Goal: Transaction & Acquisition: Obtain resource

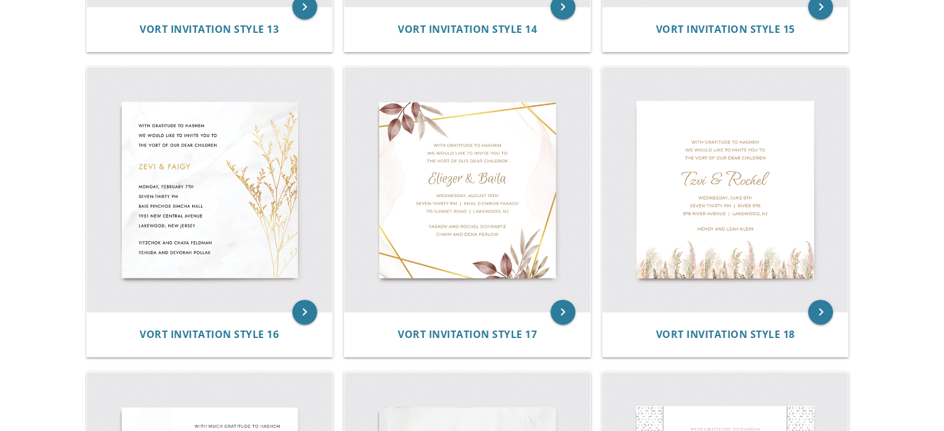
scroll to position [1733, 0]
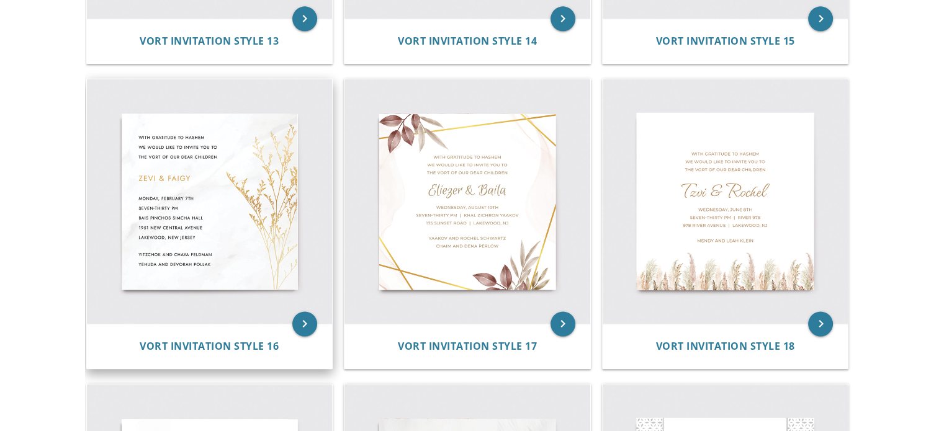
click at [264, 217] on img at bounding box center [210, 202] width 246 height 246
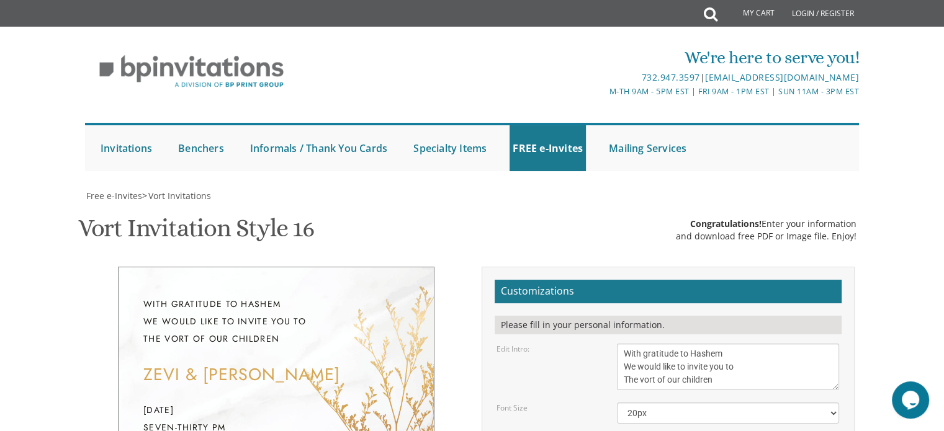
scroll to position [378, 0]
type textarea "Z"
type textarea "YONI & BRACHA"
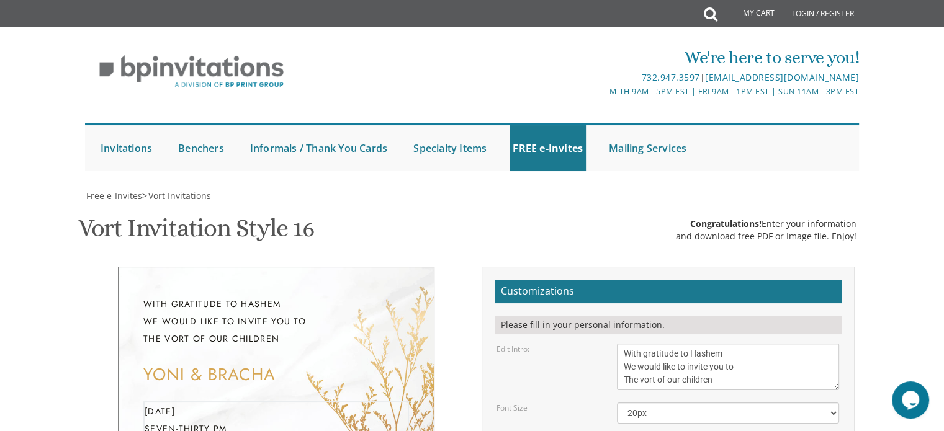
type textarea "[DATE] Seven fourty five PM [GEOGRAPHIC_DATA][PERSON_NAME] [STREET_ADDRESS][US_…"
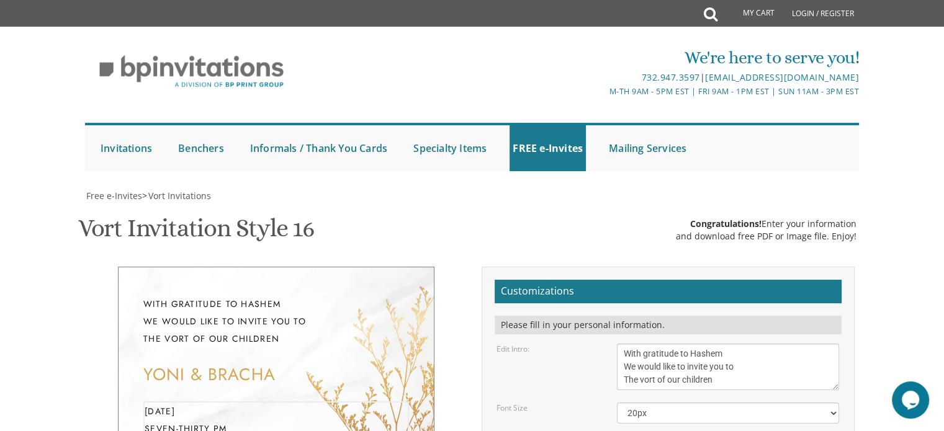
type textarea "[DEMOGRAPHIC_DATA] & [PERSON_NAME] Rabbi & Mrs. A. [PERSON_NAME]"
type input "[EMAIL_ADDRESS][DOMAIN_NAME]"
